Goal: Use online tool/utility: Utilize a website feature to perform a specific function

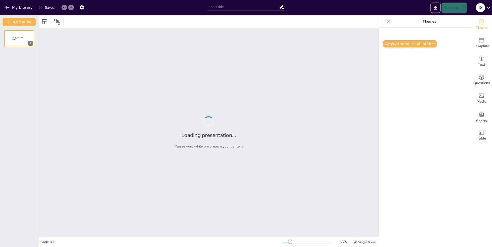
type input "El Mundo en Perspectiva: Creación de un PDF"
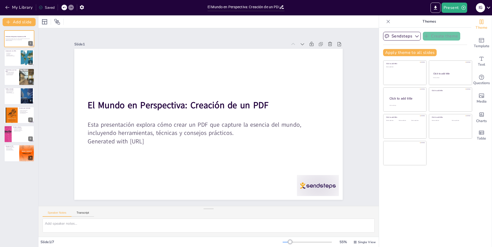
drag, startPoint x: 15, startPoint y: 55, endPoint x: 5, endPoint y: 66, distance: 15.4
click at [12, 56] on div "PDF Definición Uso Versátil Facilidad de Creación Mantenimiento de Formato" at bounding box center [13, 55] width 14 height 4
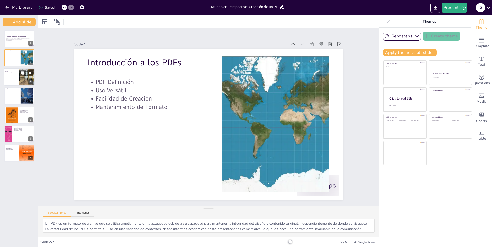
click at [18, 76] on div at bounding box center [19, 76] width 31 height 17
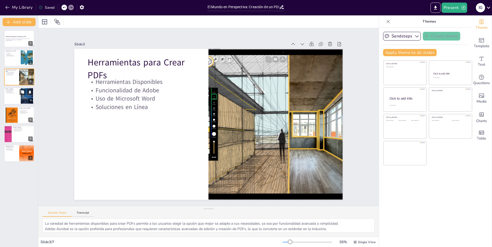
click at [16, 95] on div at bounding box center [19, 95] width 31 height 17
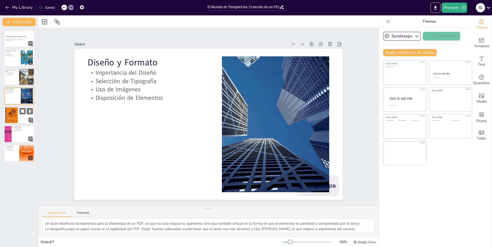
click at [18, 118] on div at bounding box center [19, 114] width 31 height 17
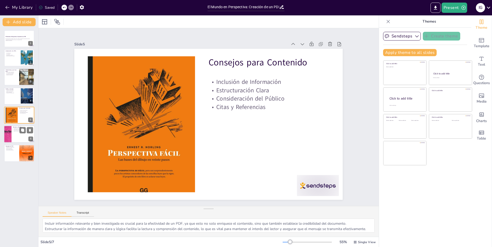
click at [14, 135] on div at bounding box center [19, 133] width 31 height 17
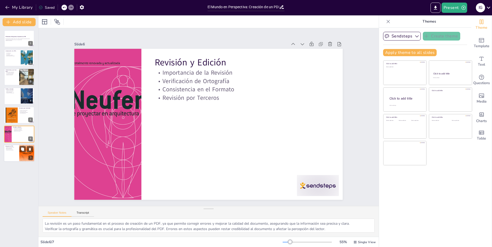
click at [14, 150] on p "Alcance a Más Personas" at bounding box center [11, 150] width 12 height 1
type textarea "Conocer los diferentes métodos para compartir un PDF es esencial para maximizar…"
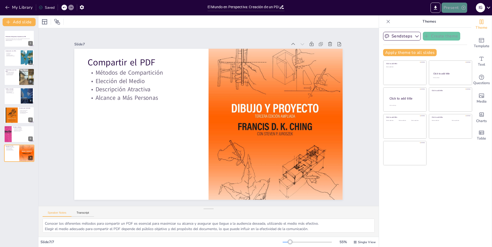
click at [454, 5] on button "Present" at bounding box center [454, 8] width 26 height 10
click at [467, 21] on font "Presentación de vista previa" at bounding box center [467, 19] width 43 height 4
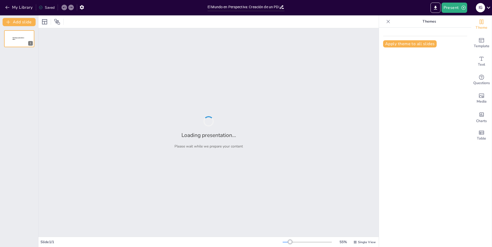
type input "El Mundo en Perspectiva: Creación de un PDF"
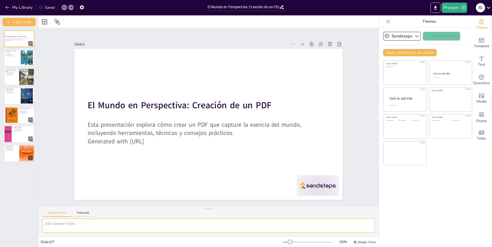
click at [75, 226] on textarea at bounding box center [209, 225] width 332 height 14
type textarea "elaborar una cancion sobre las ciencias naturales"
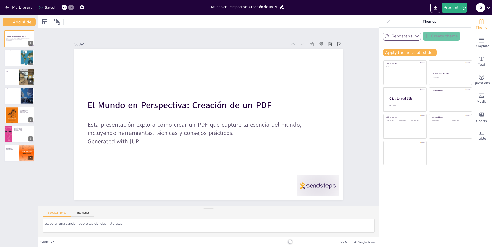
click at [402, 36] on button "Sendsteps" at bounding box center [402, 36] width 38 height 9
drag, startPoint x: 83, startPoint y: 208, endPoint x: 80, endPoint y: 211, distance: 4.0
click at [83, 208] on div "Speaker Notes Transcript" at bounding box center [208, 212] width 340 height 12
click at [80, 211] on button "Transcript" at bounding box center [82, 214] width 23 height 6
click at [12, 10] on button "My Library" at bounding box center [19, 7] width 31 height 8
